Goal: Information Seeking & Learning: Learn about a topic

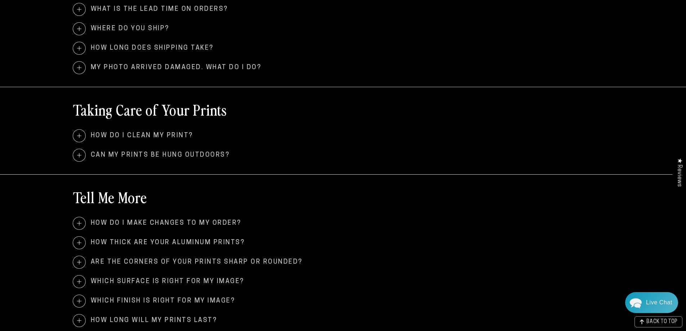
scroll to position [576, 0]
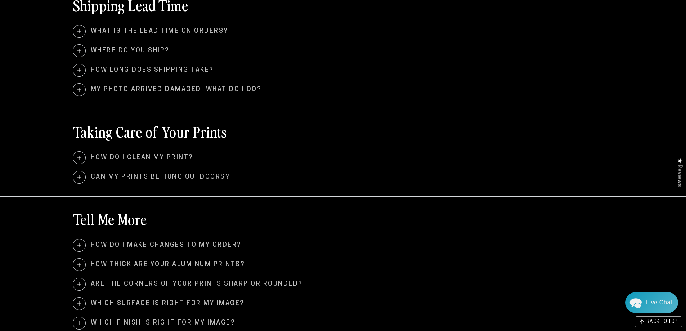
click at [78, 160] on span at bounding box center [79, 158] width 12 height 12
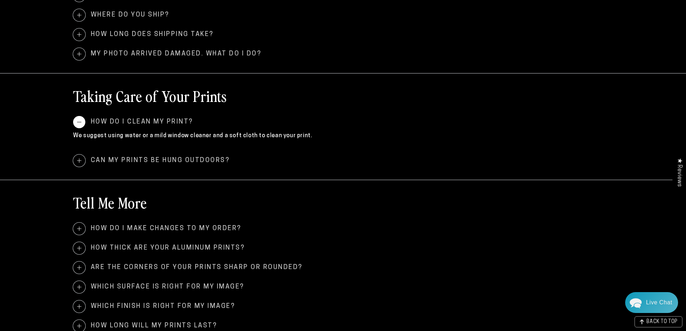
scroll to position [684, 0]
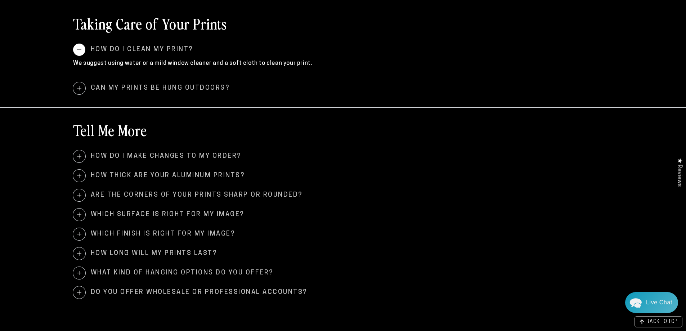
click at [82, 256] on span at bounding box center [79, 253] width 12 height 12
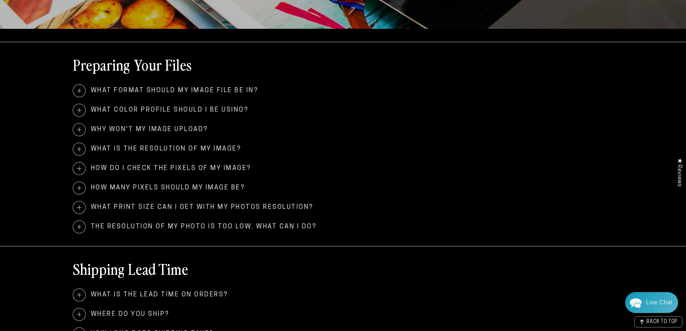
scroll to position [360, 0]
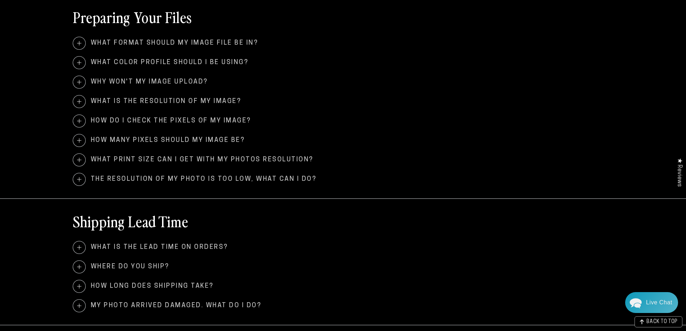
click at [80, 101] on span at bounding box center [79, 101] width 12 height 12
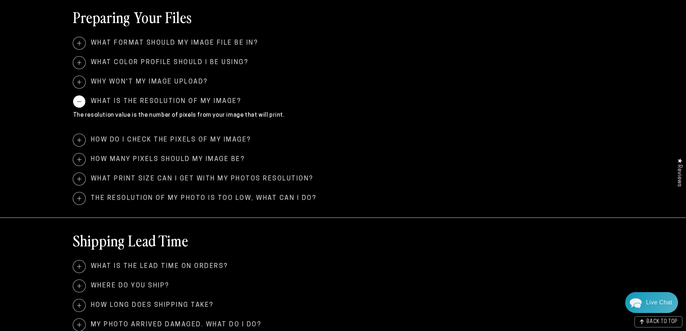
click at [81, 98] on span at bounding box center [79, 101] width 12 height 12
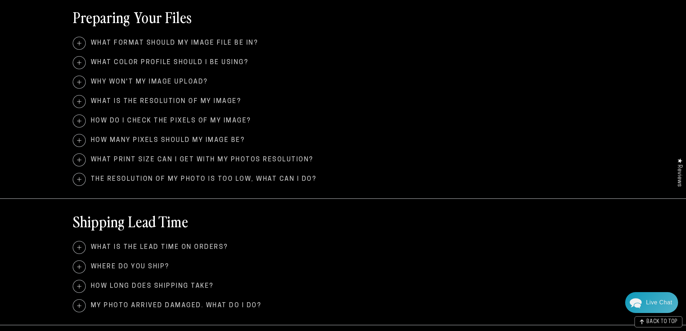
click at [82, 48] on span at bounding box center [79, 43] width 12 height 12
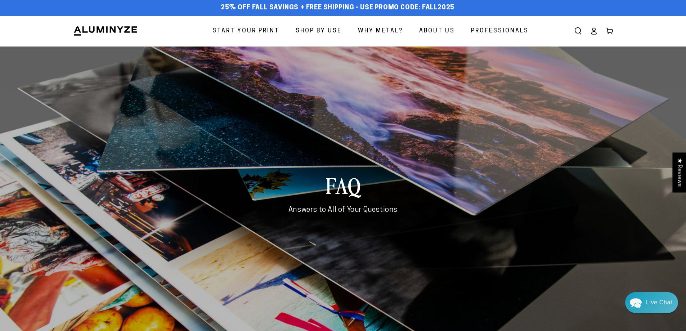
scroll to position [0, 0]
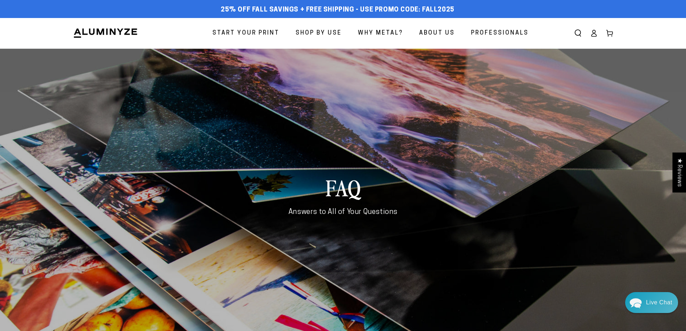
click at [496, 32] on span "Professionals" at bounding box center [500, 33] width 58 height 10
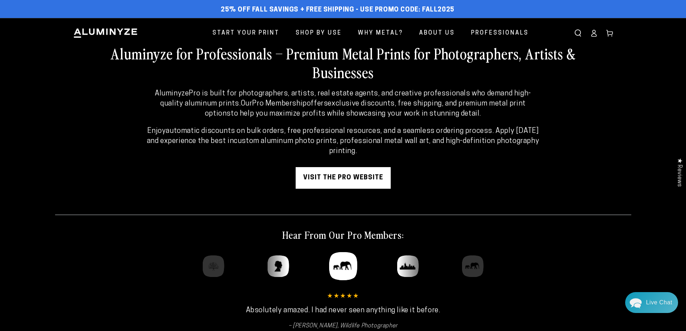
click at [348, 180] on link "visit the pro website" at bounding box center [343, 178] width 95 height 22
